Goal: Find specific page/section: Find specific page/section

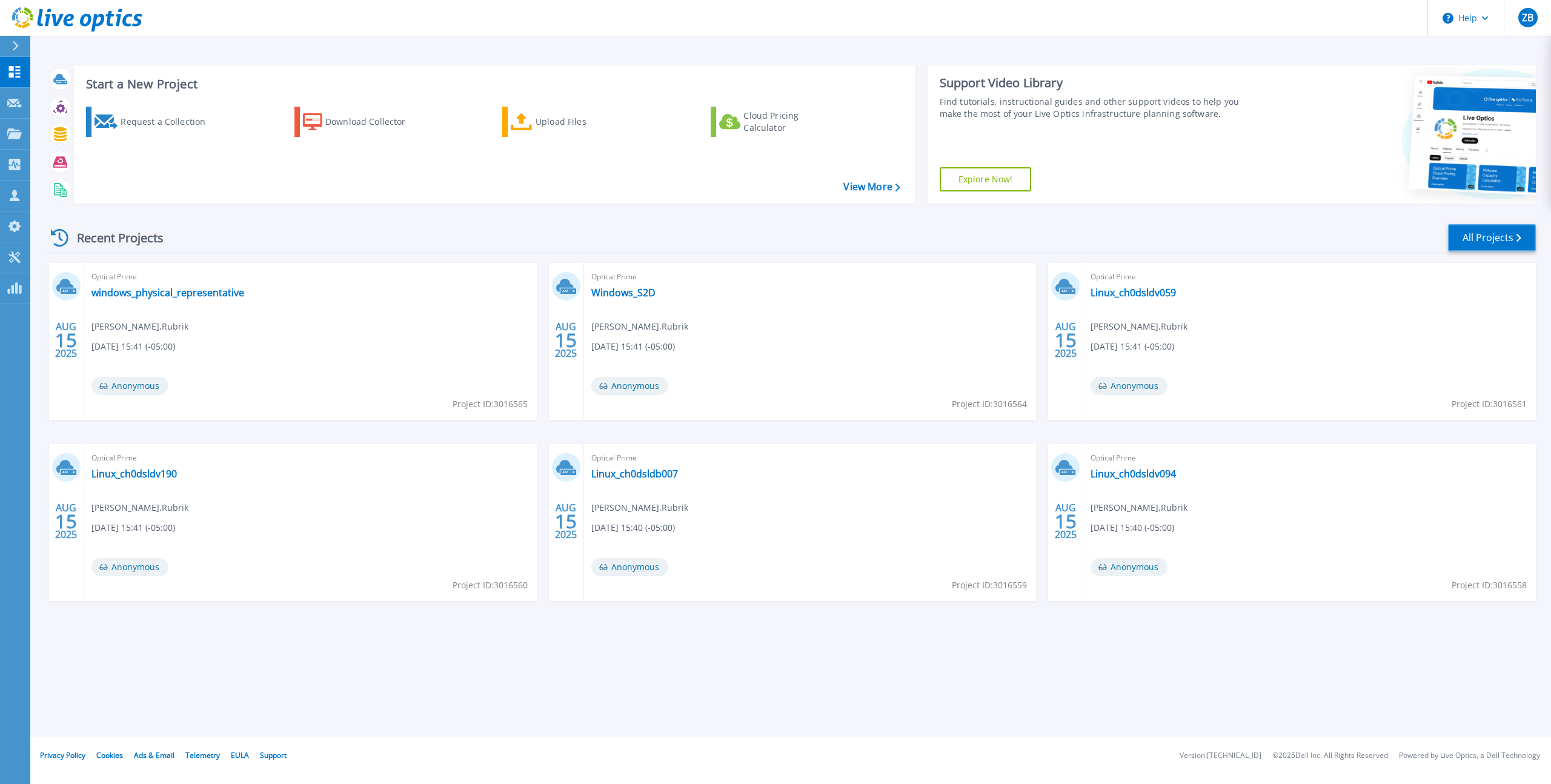
click at [1482, 240] on link "All Projects" at bounding box center [1492, 238] width 88 height 27
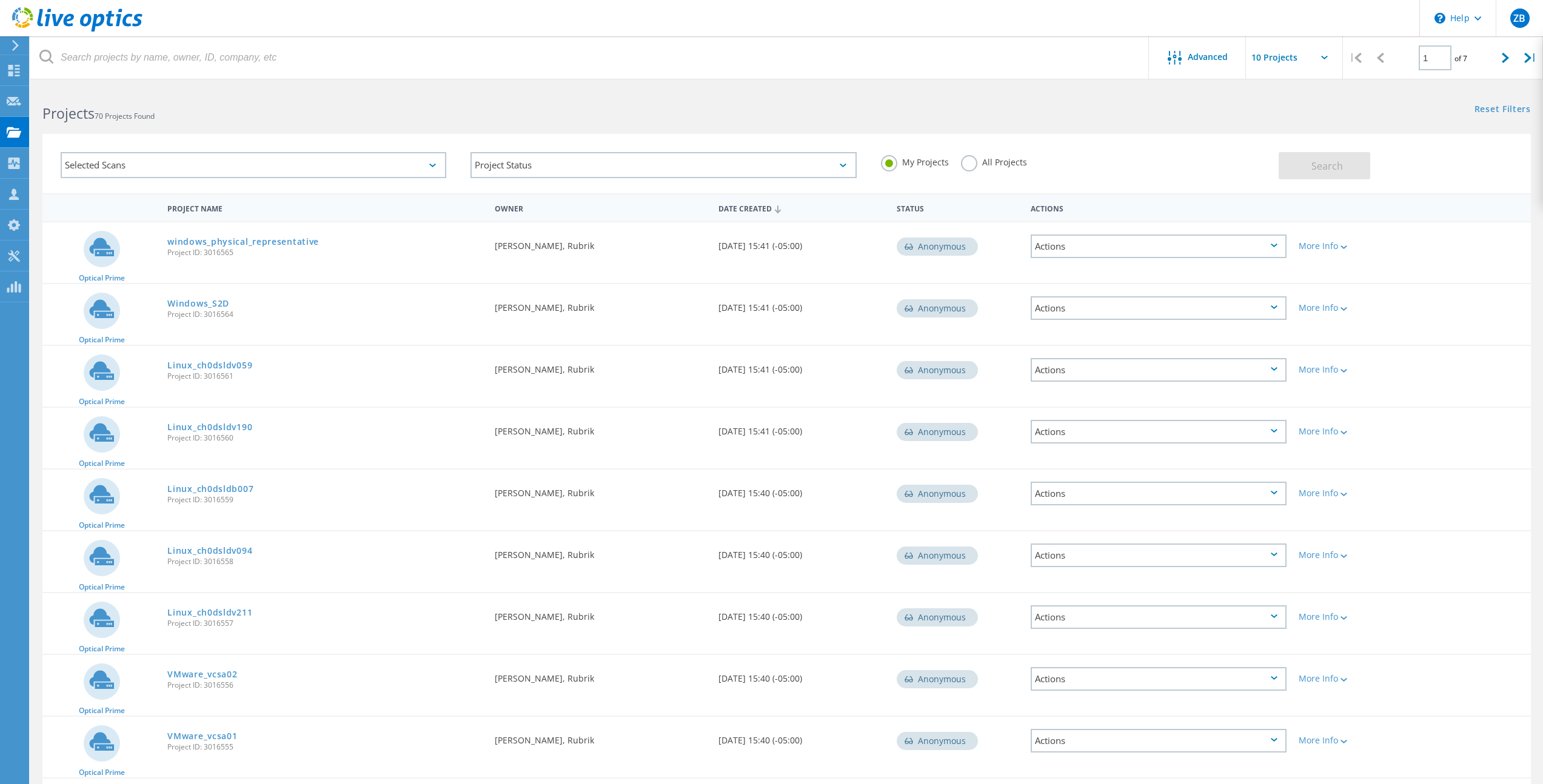
scroll to position [105, 0]
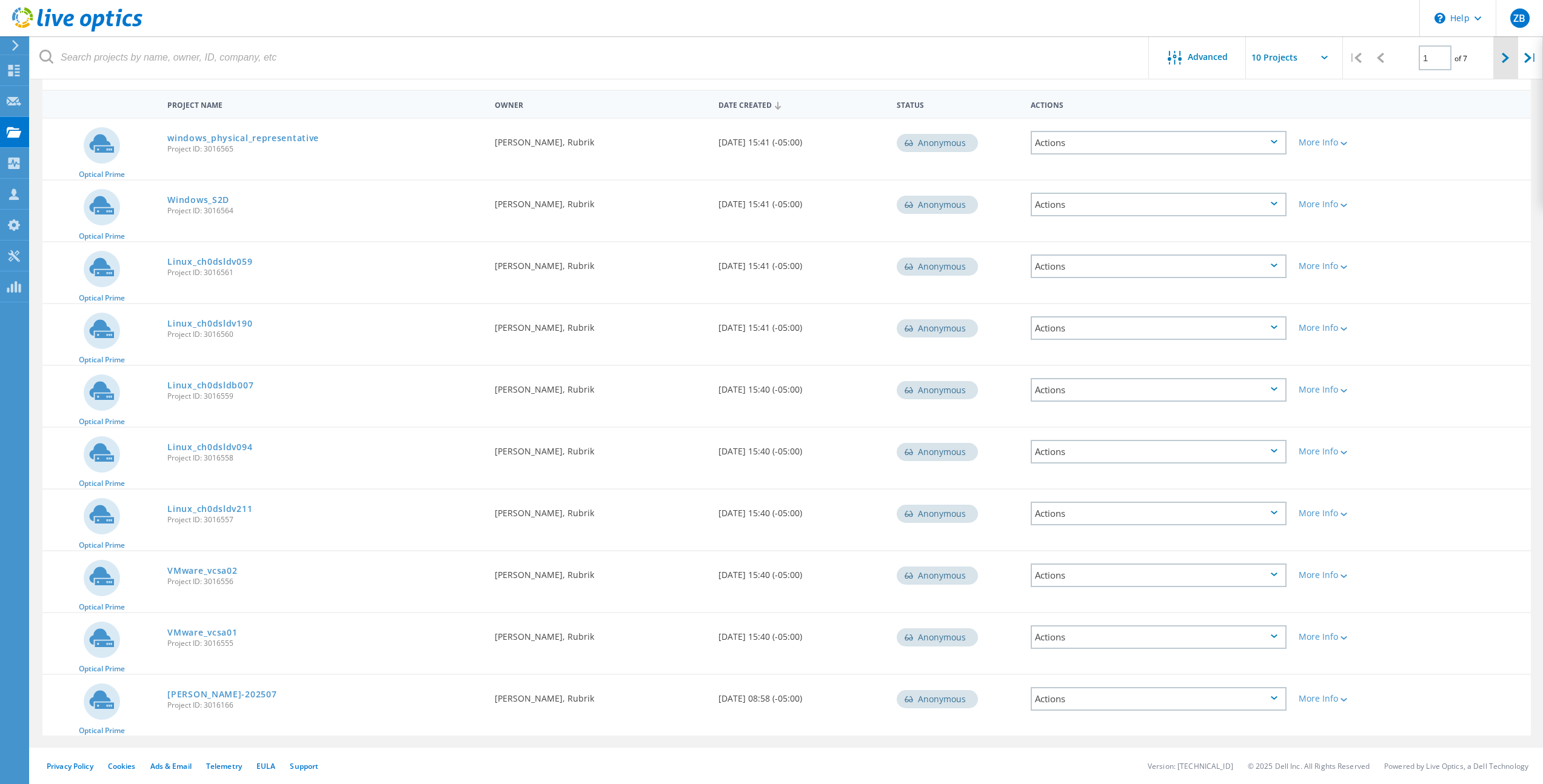
click at [1505, 58] on icon at bounding box center [1505, 58] width 7 height 10
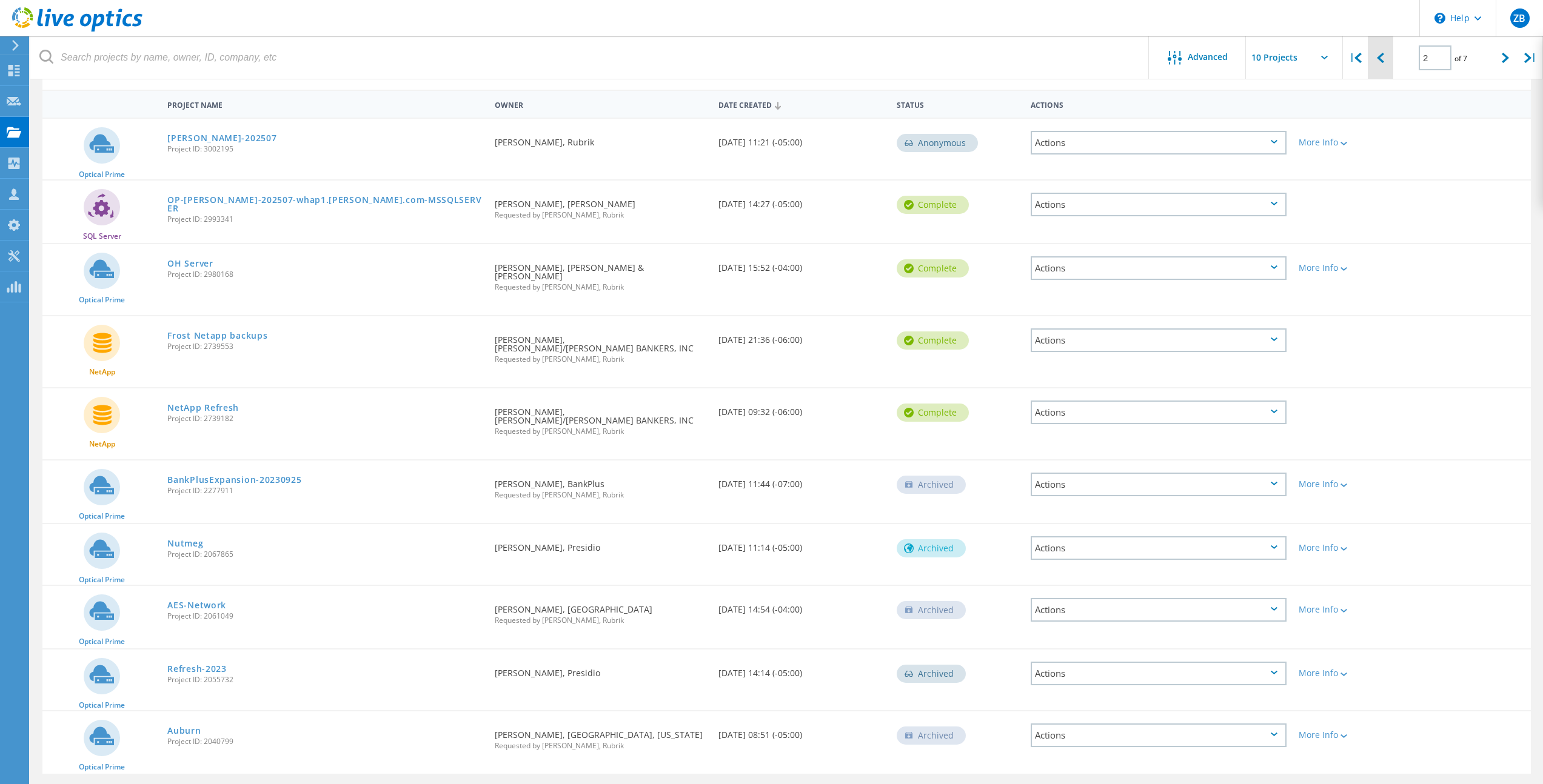
click at [1378, 60] on icon at bounding box center [1380, 58] width 7 height 10
type input "1"
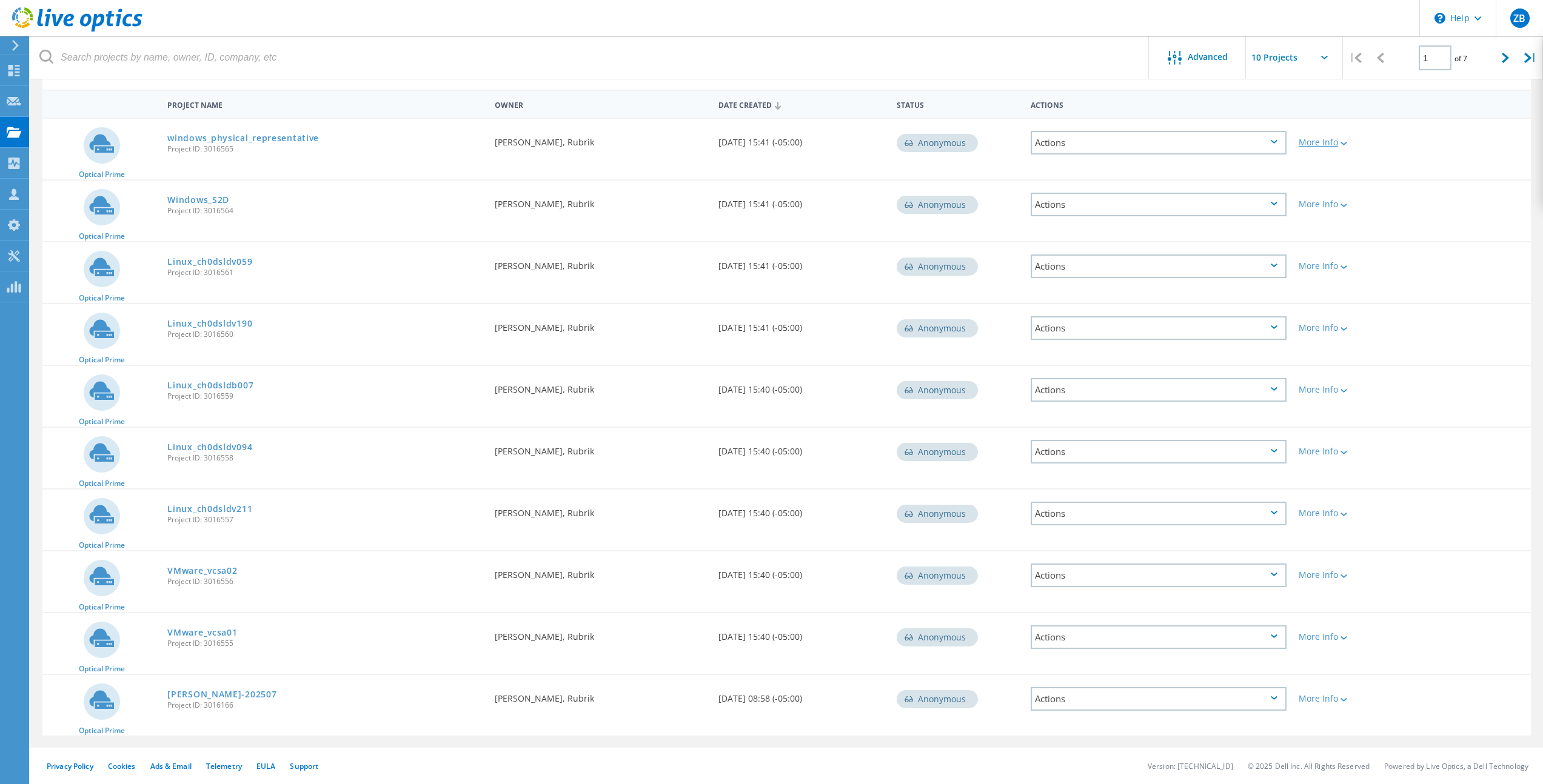
click at [1346, 143] on icon at bounding box center [1343, 144] width 7 height 4
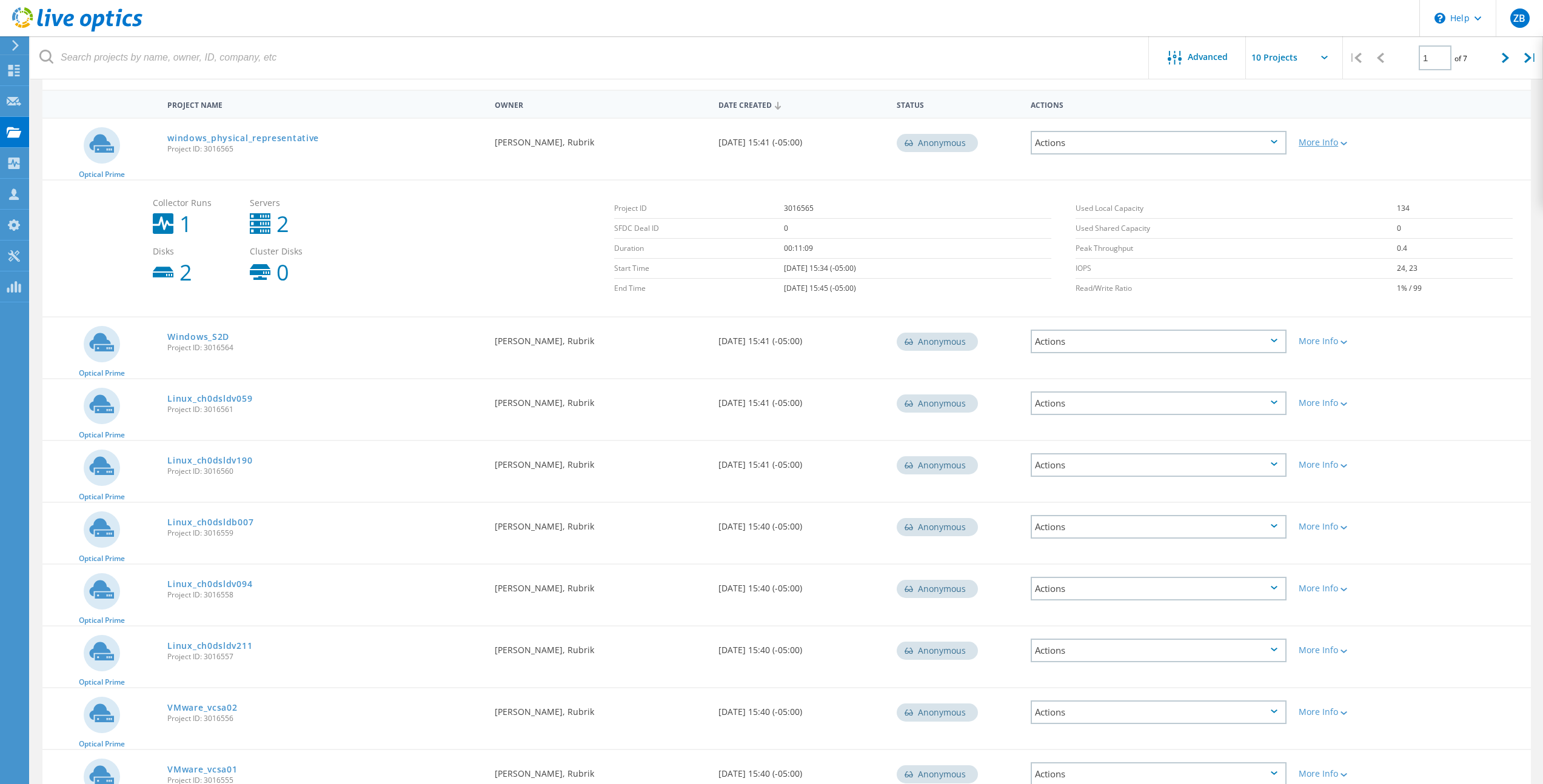
click at [1347, 142] on icon at bounding box center [1343, 144] width 7 height 4
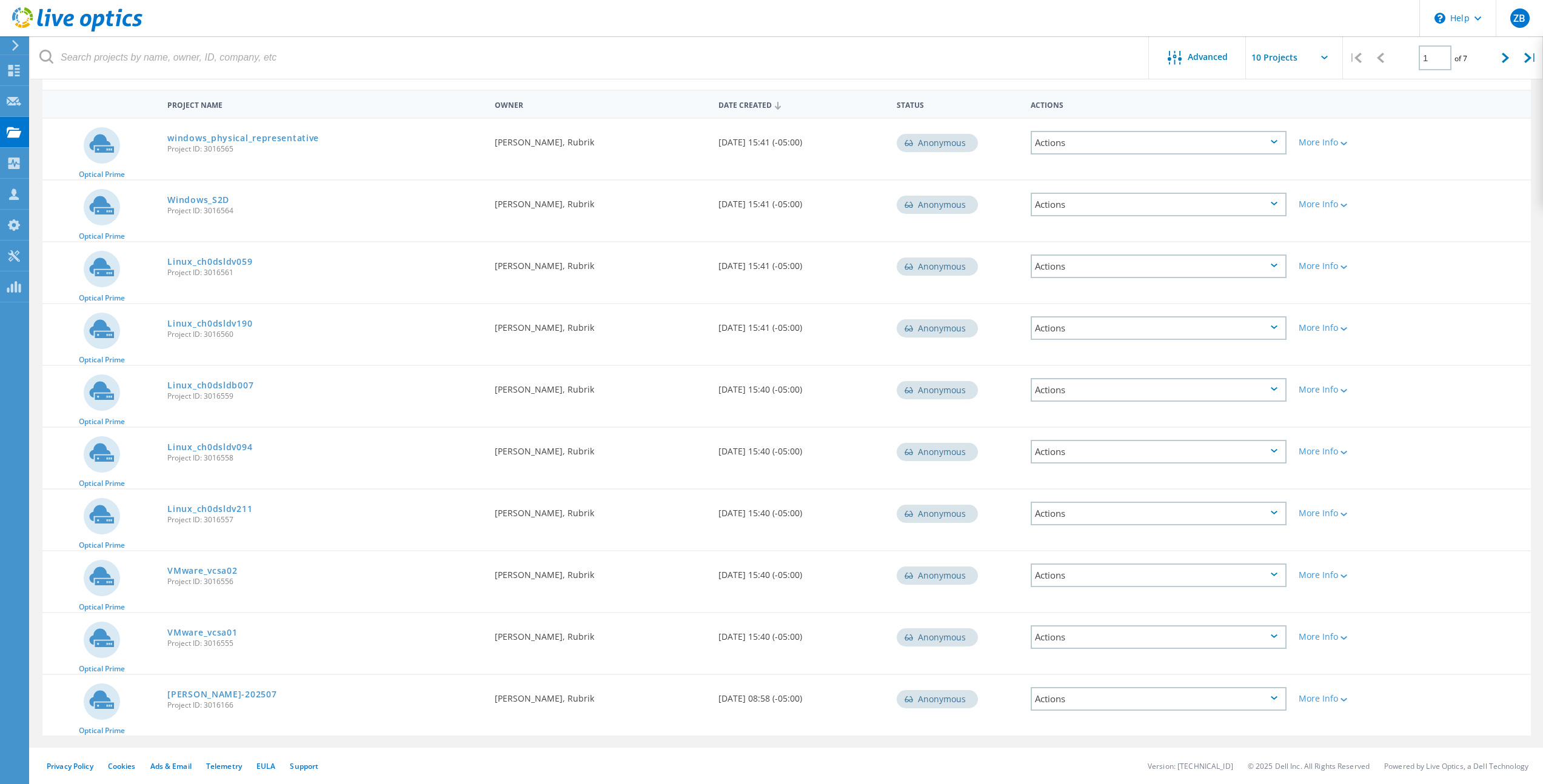
click at [1245, 142] on div "Actions" at bounding box center [1158, 142] width 256 height 23
click at [664, 5] on header "\n Help Explore Helpful Articles Contact Support ZB Partner Team Member Zach Bl…" at bounding box center [772, 18] width 1543 height 36
click at [258, 139] on link "windows_physical_representative" at bounding box center [243, 138] width 152 height 9
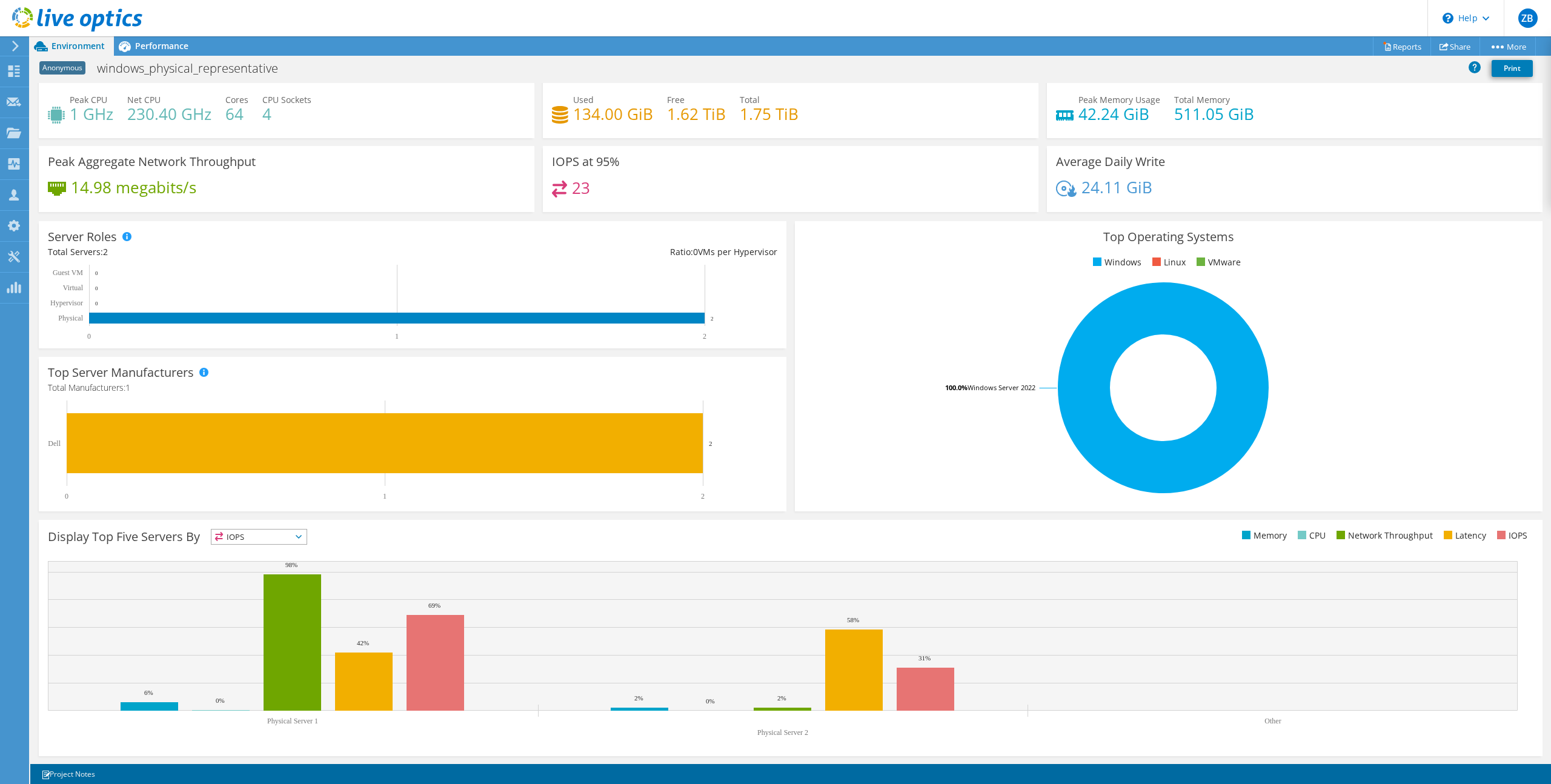
scroll to position [25, 0]
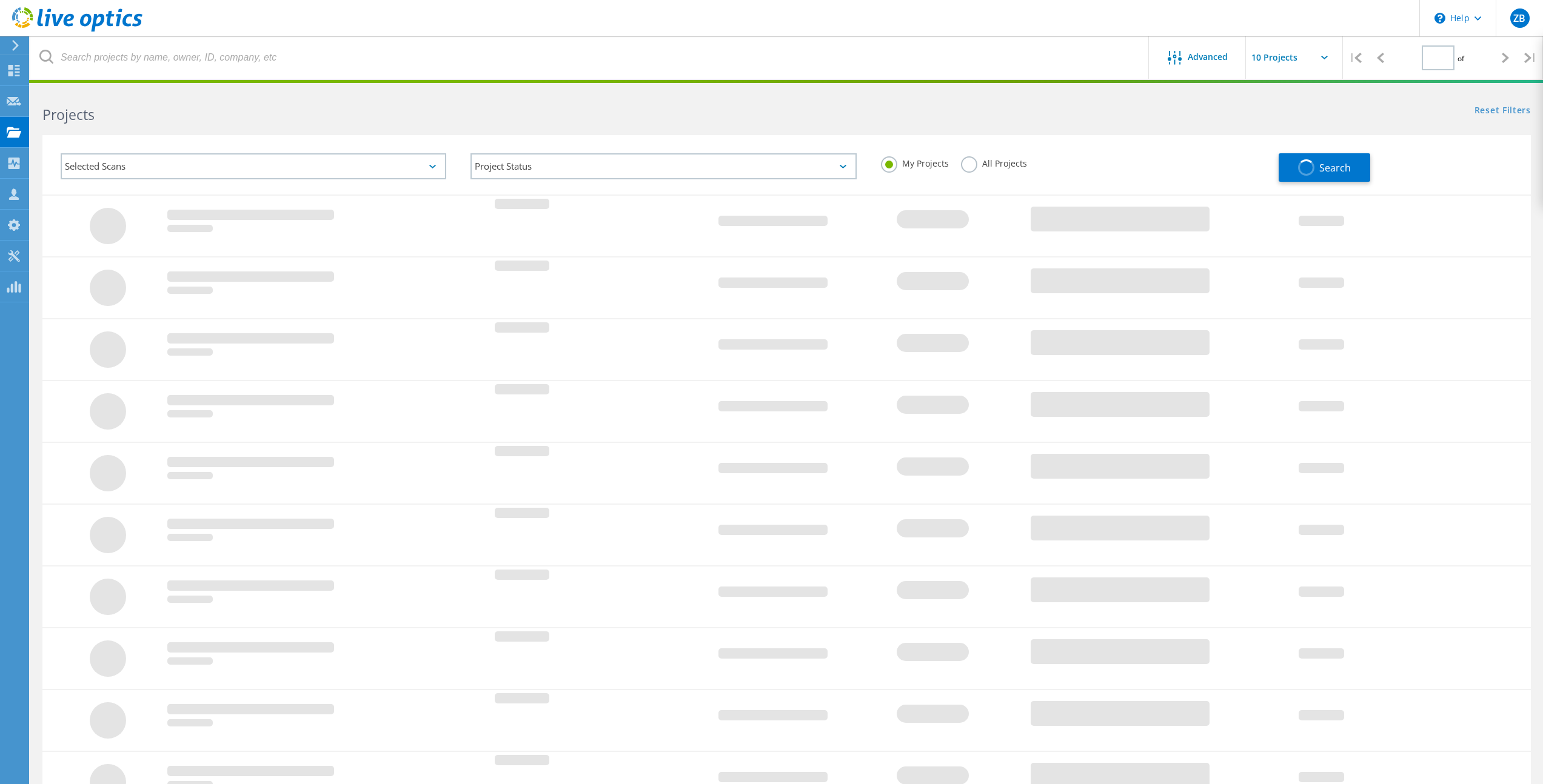
type input "1"
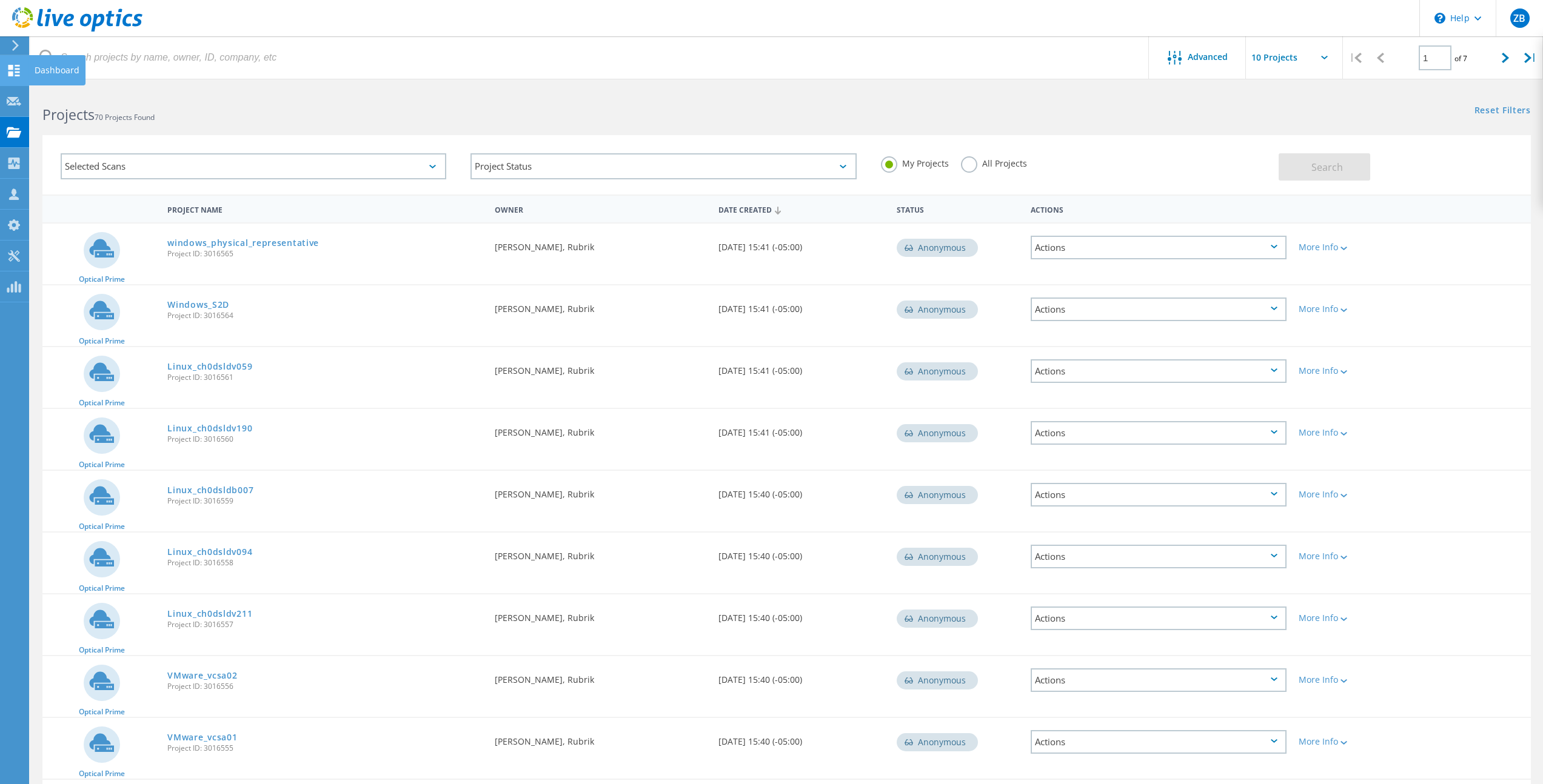
click at [12, 68] on use at bounding box center [14, 70] width 12 height 12
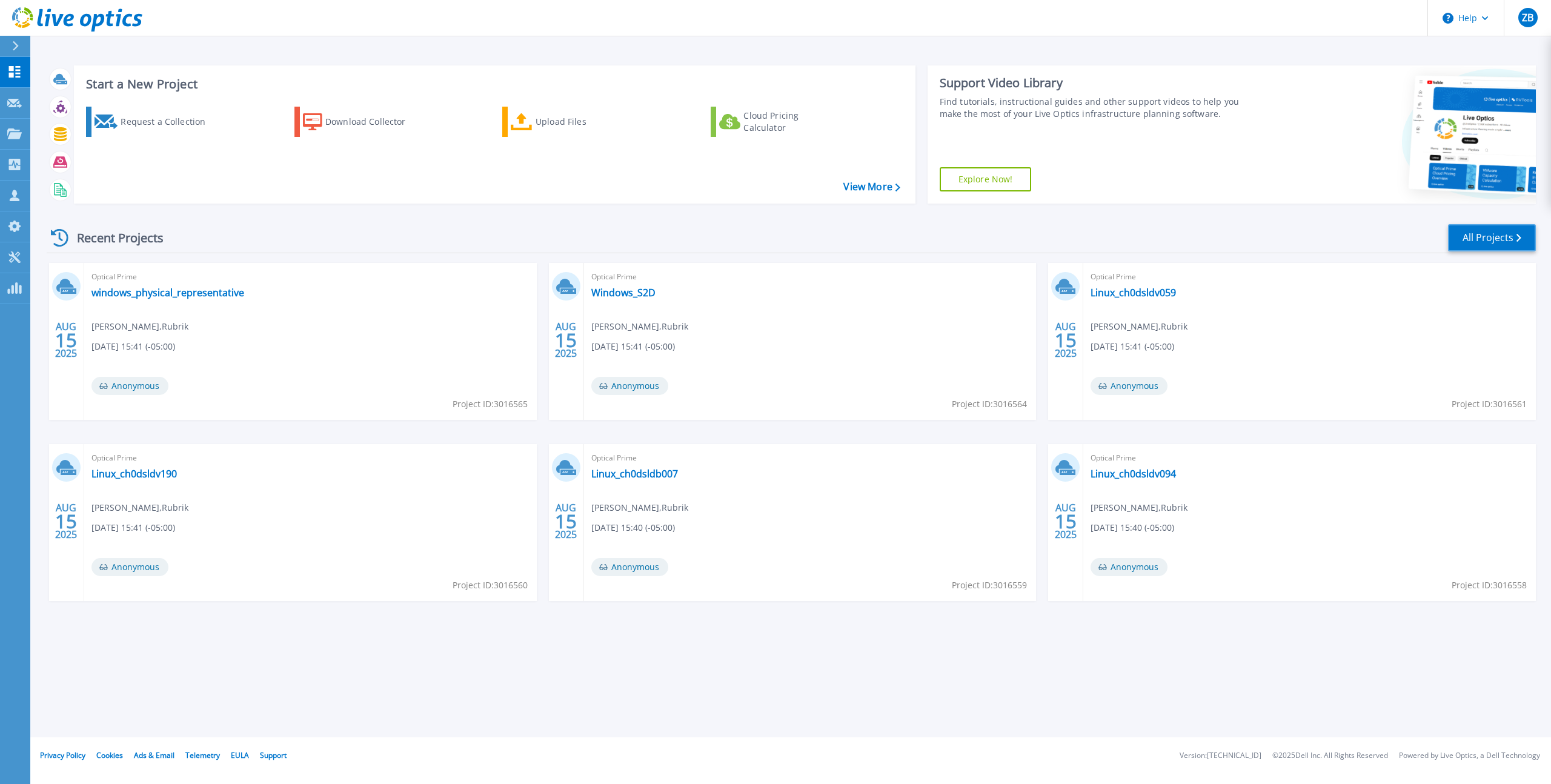
click at [1481, 243] on link "All Projects" at bounding box center [1492, 238] width 88 height 27
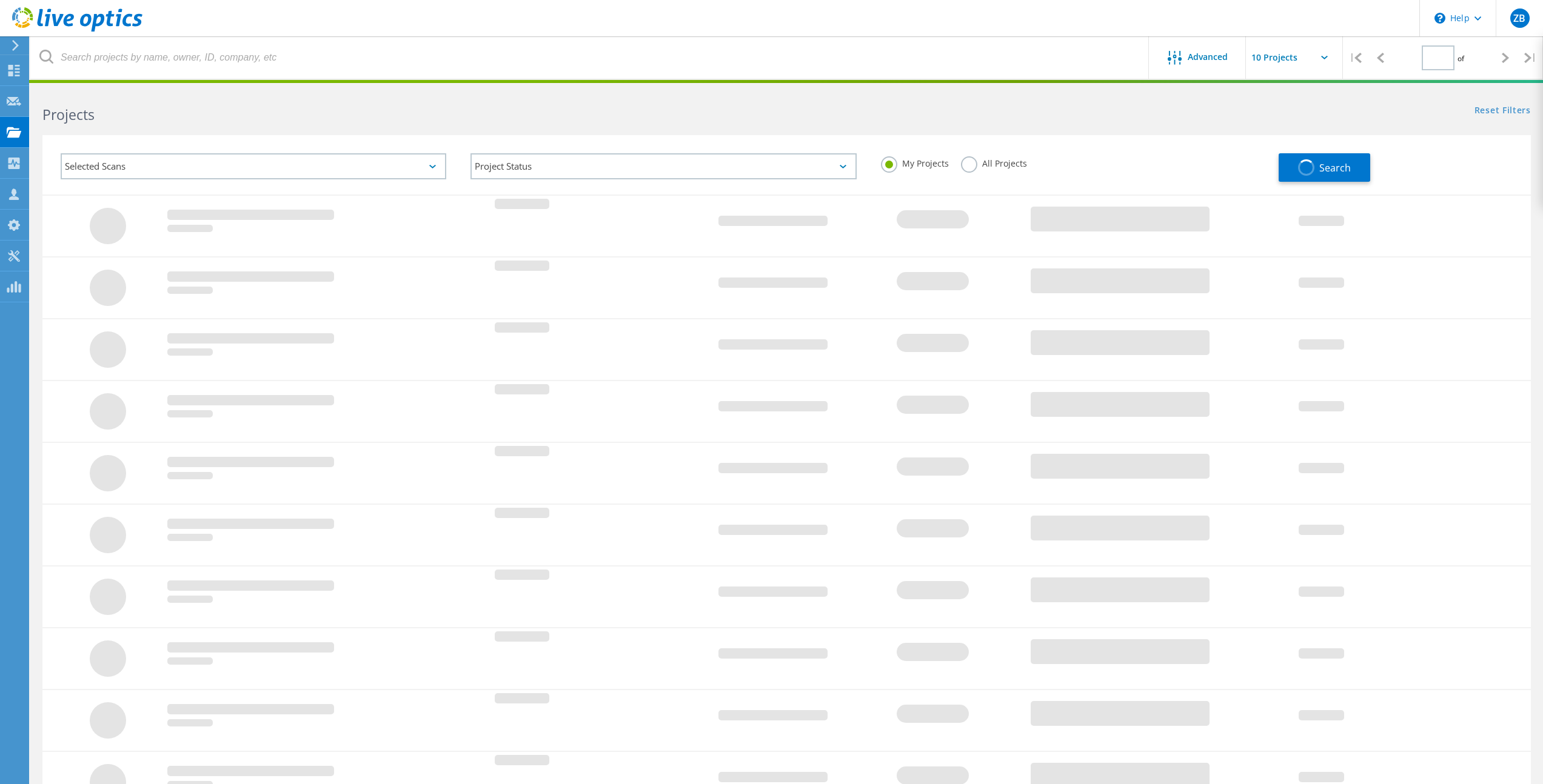
type input "1"
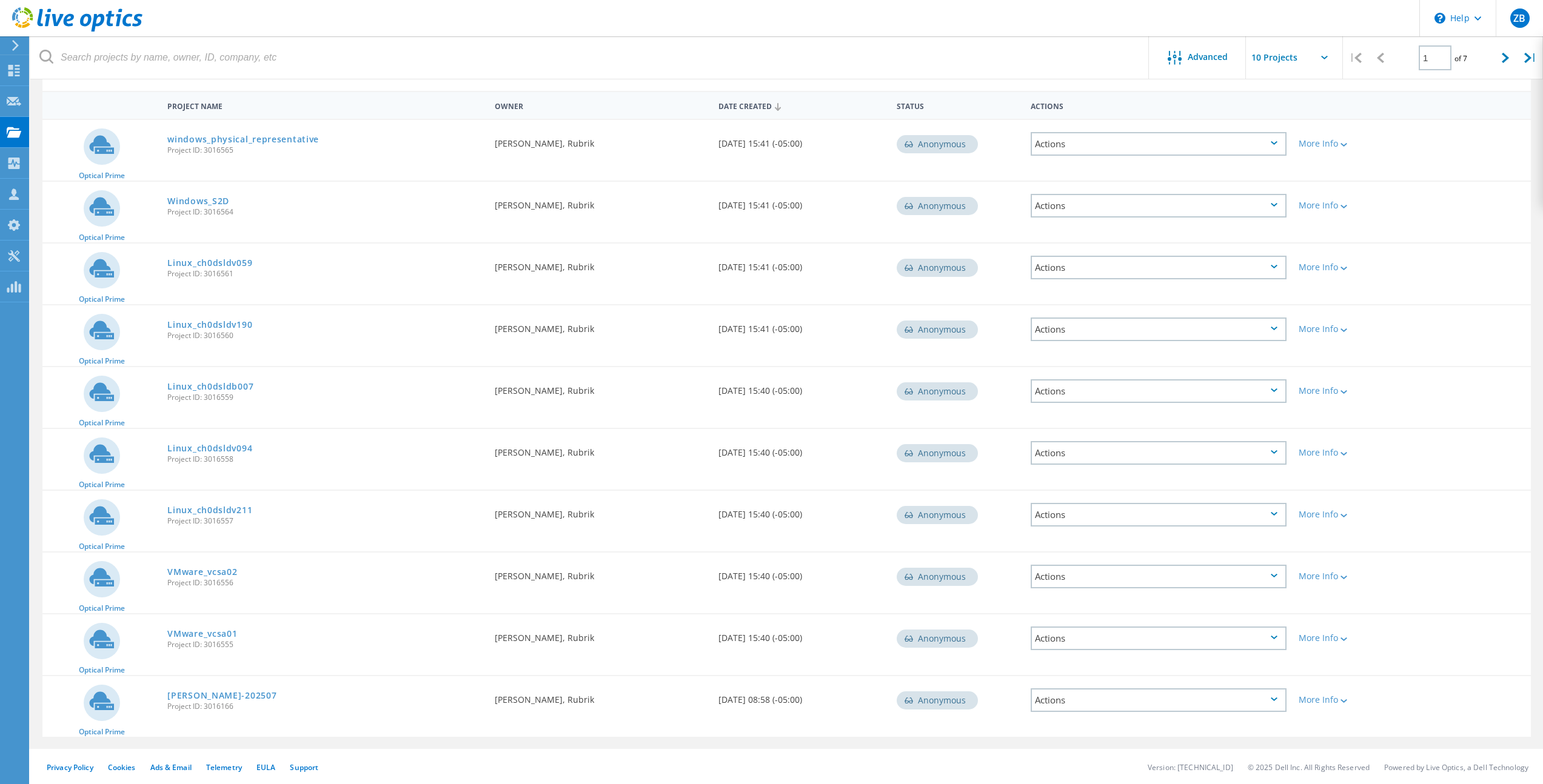
scroll to position [105, 0]
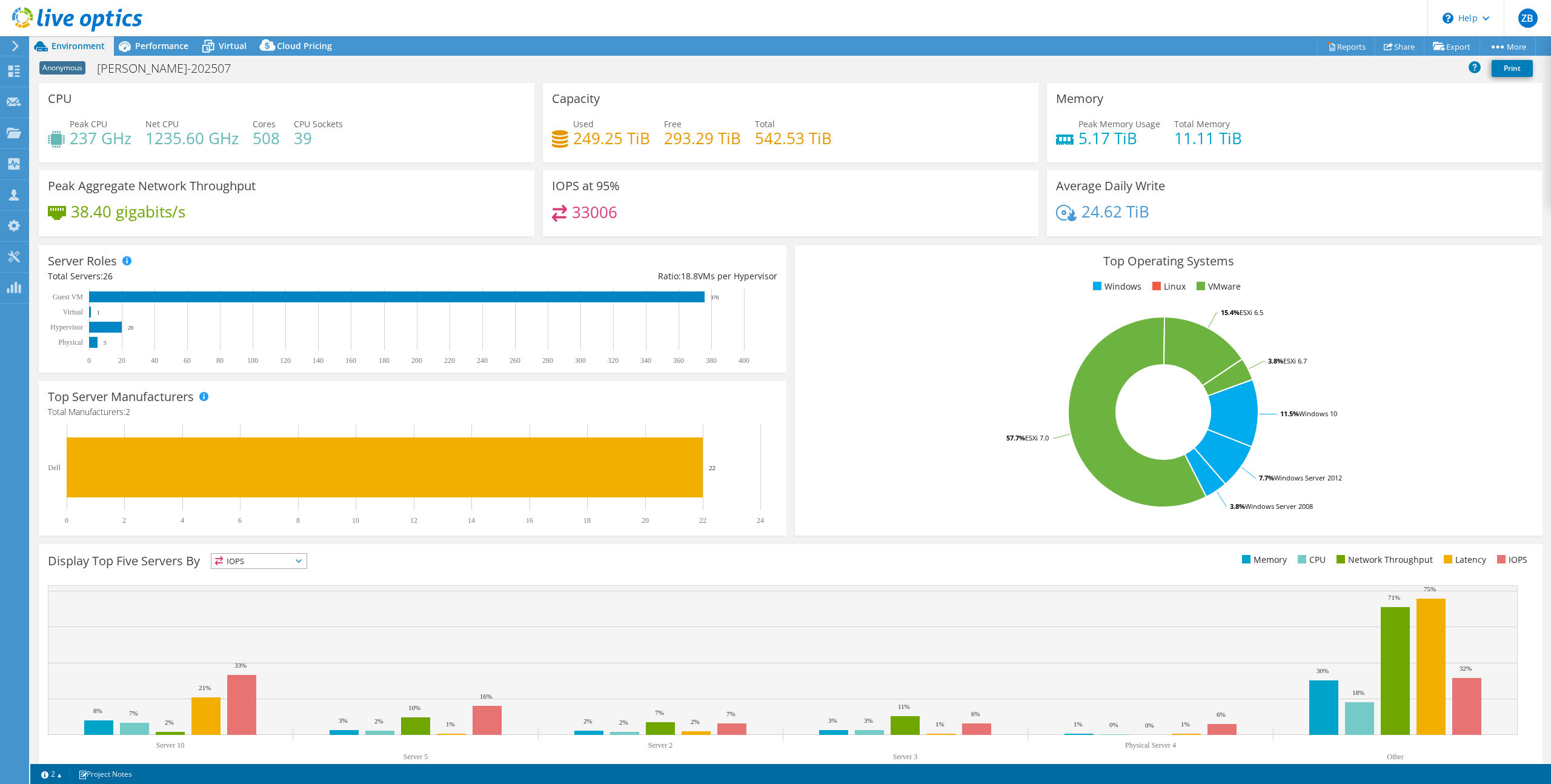
scroll to position [25, 0]
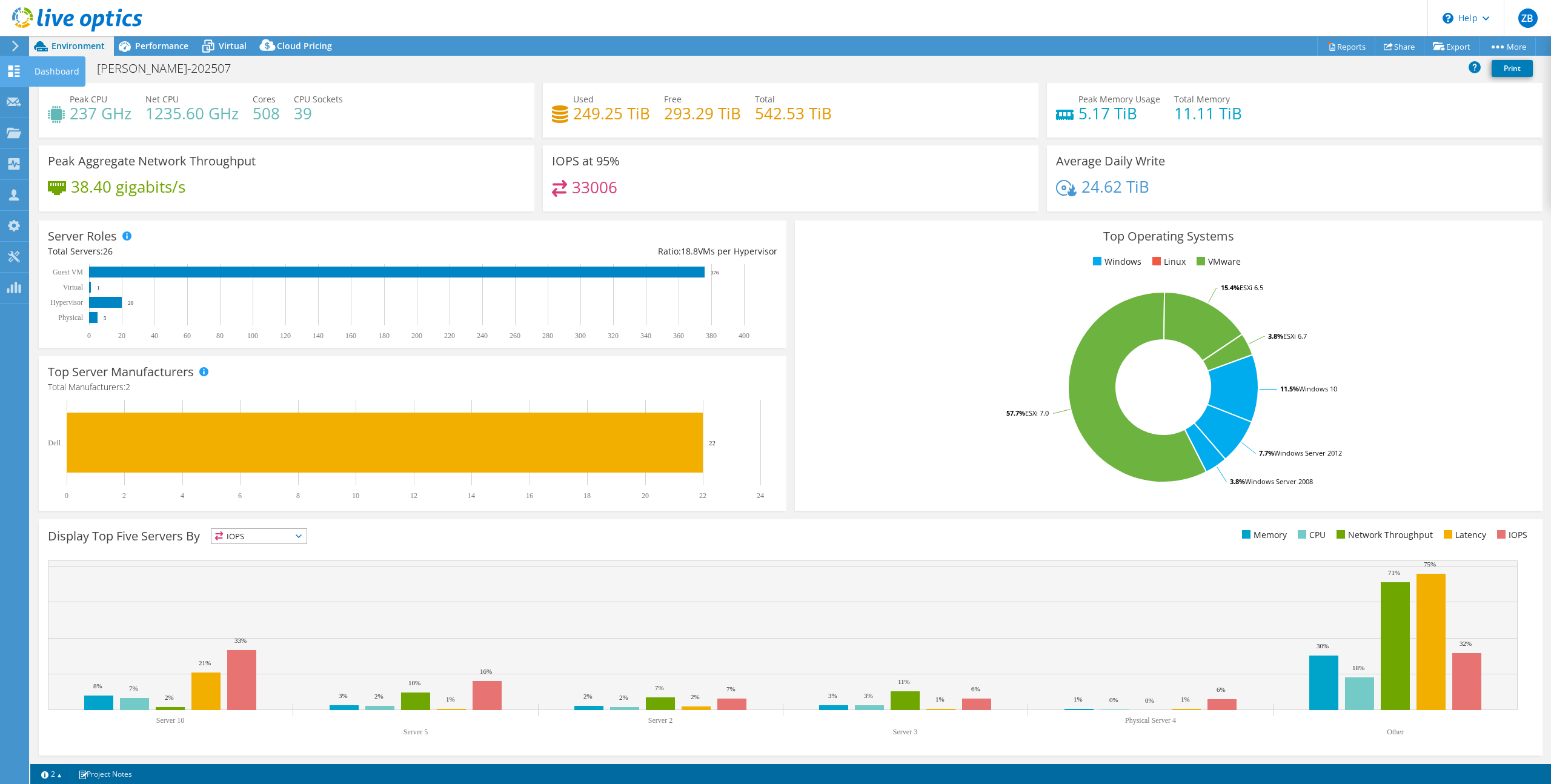
click at [12, 66] on use at bounding box center [14, 71] width 12 height 12
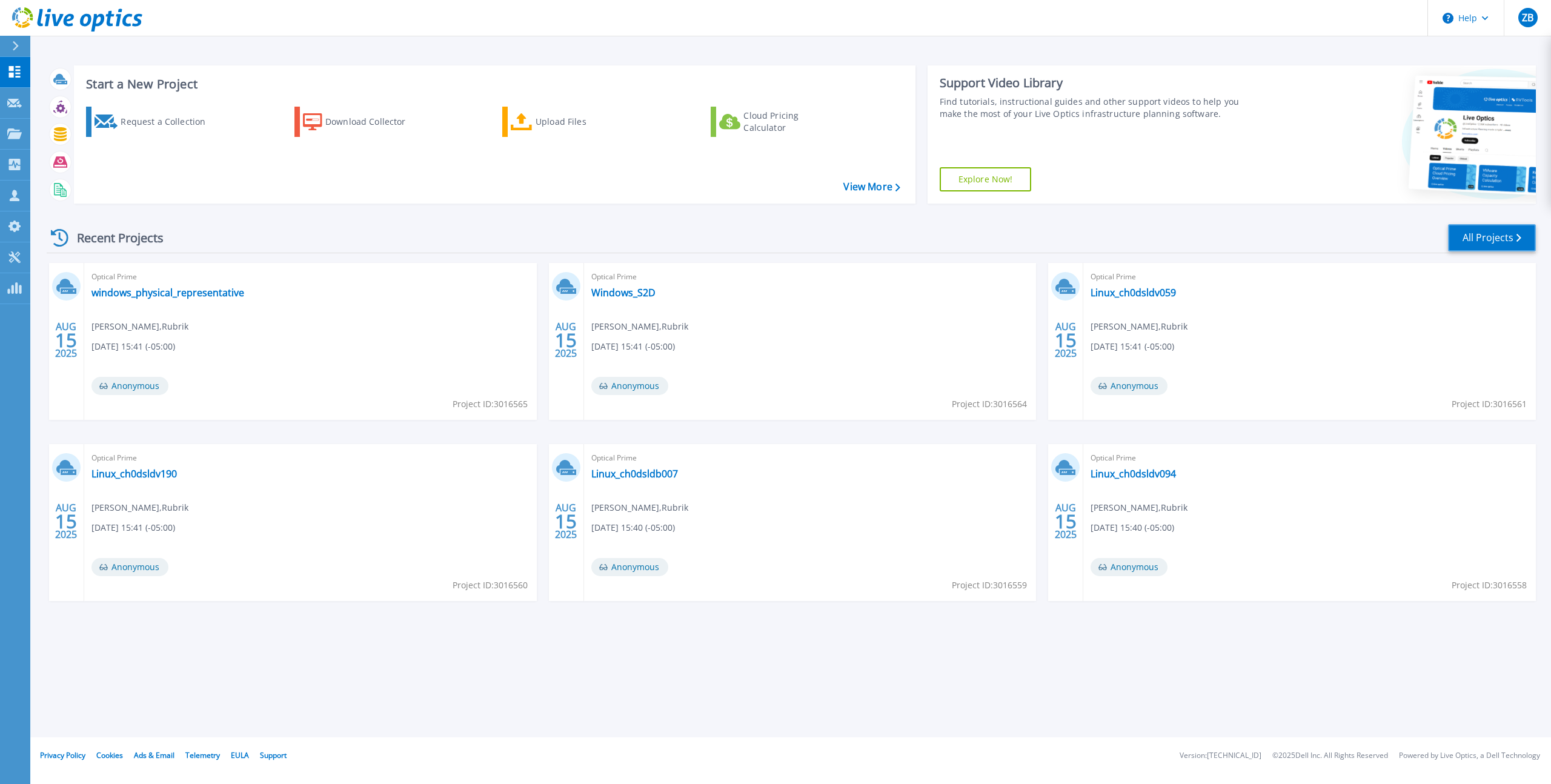
click at [1495, 236] on link "All Projects" at bounding box center [1492, 238] width 88 height 27
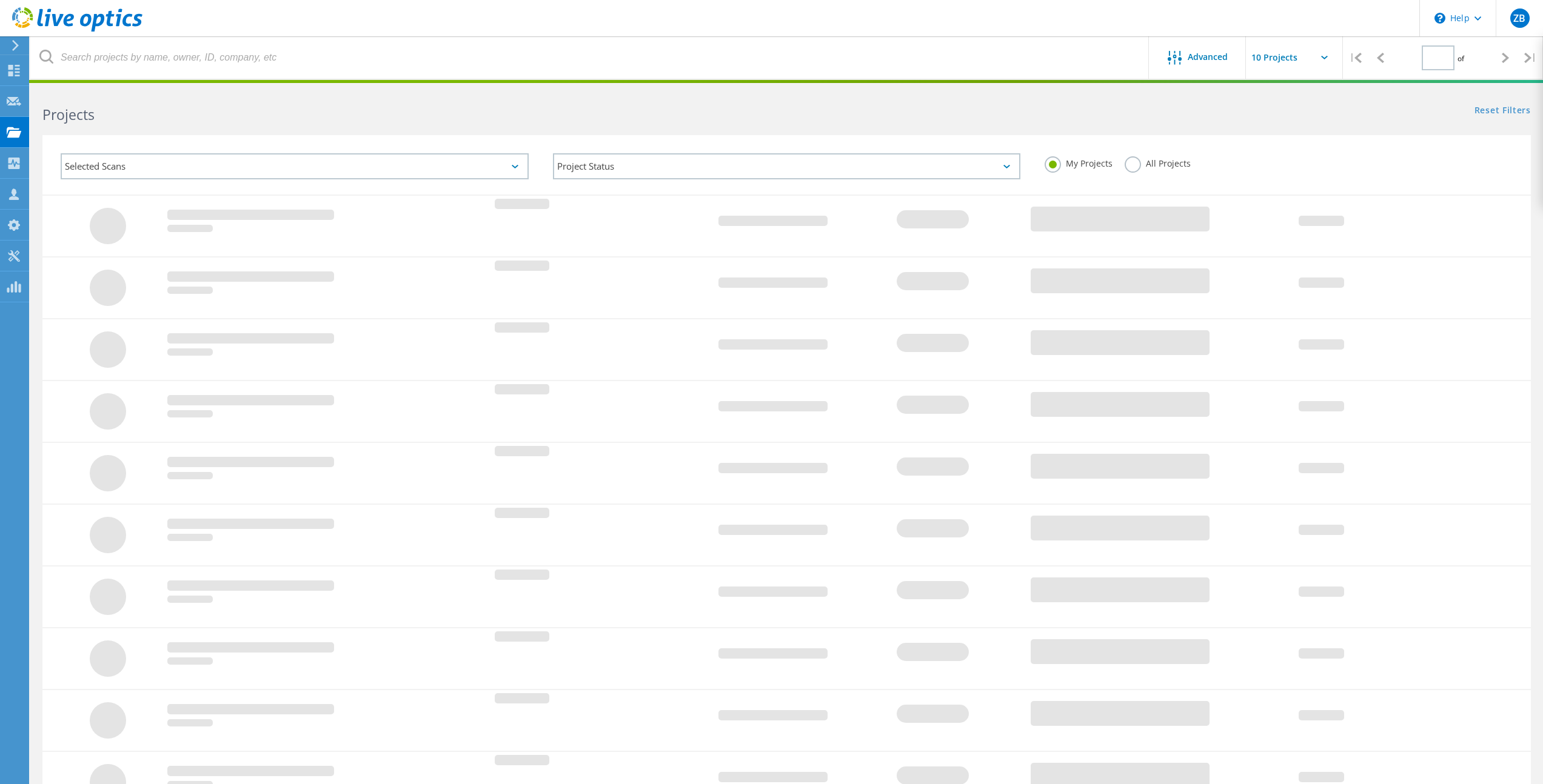
type input "1"
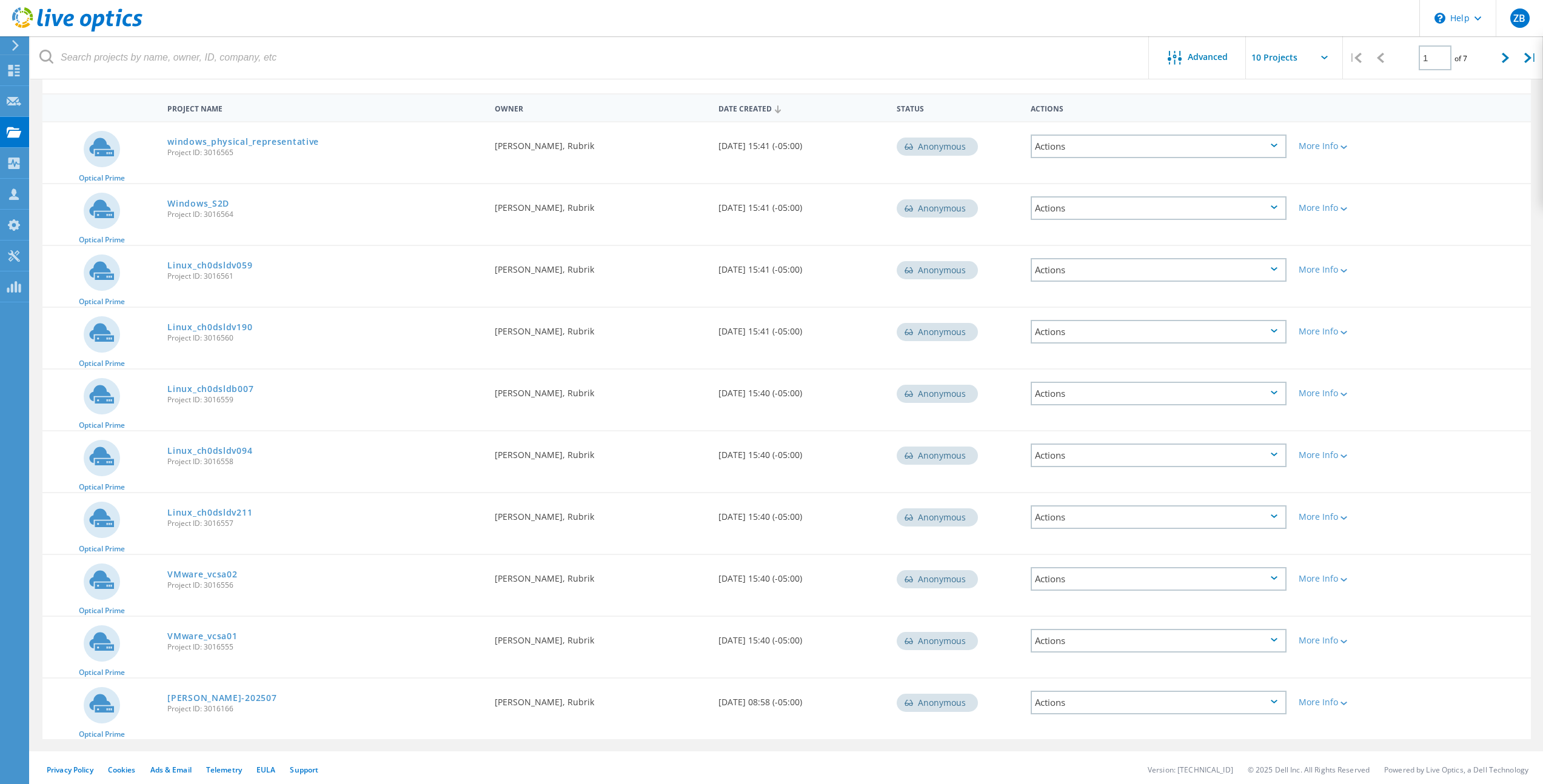
scroll to position [105, 0]
